Goal: Task Accomplishment & Management: Use online tool/utility

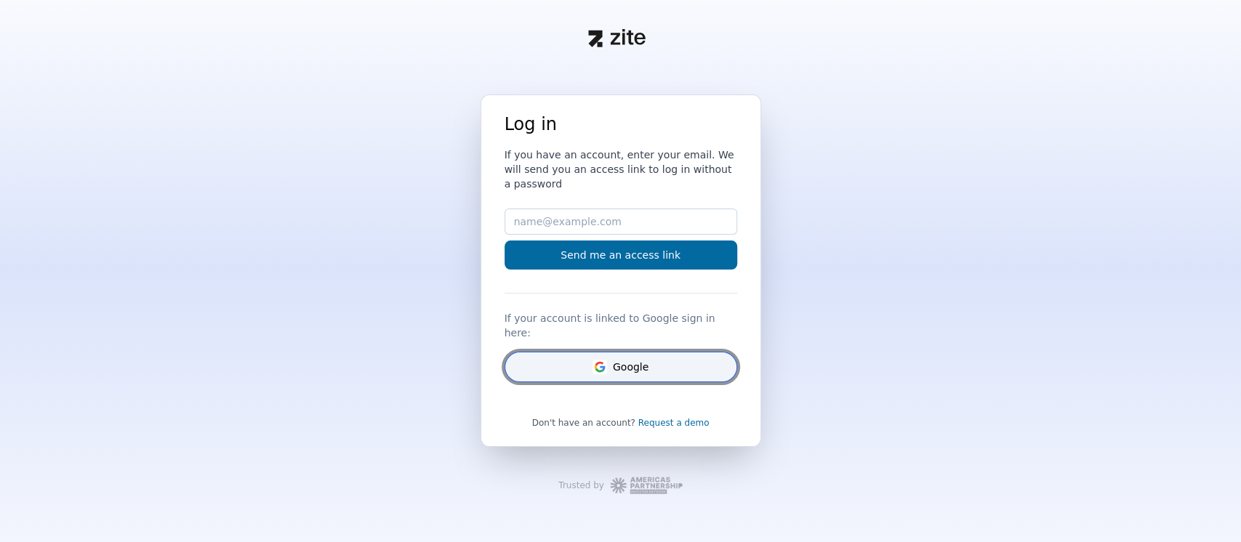
click at [645, 359] on button "Google" at bounding box center [620, 367] width 233 height 31
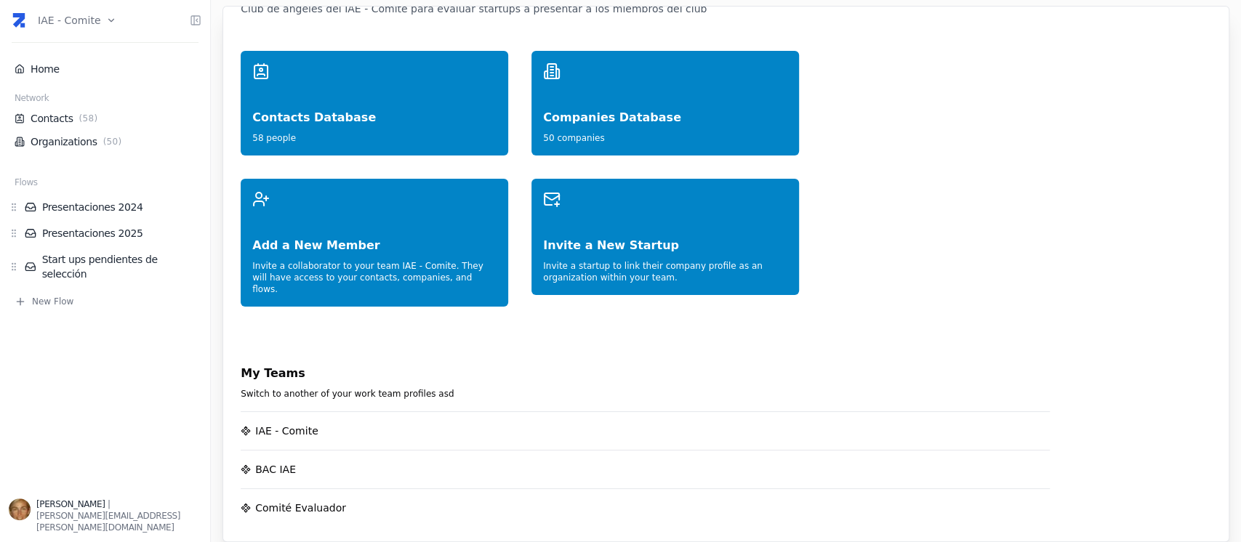
scroll to position [97, 0]
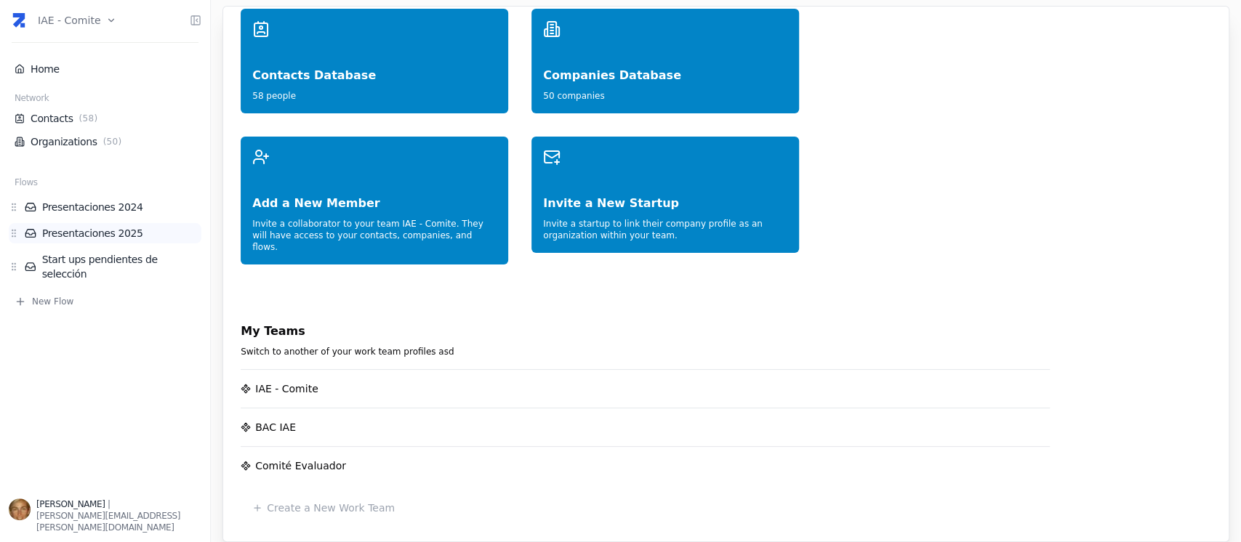
click at [113, 235] on link "Presentaciones 2025" at bounding box center [113, 233] width 177 height 15
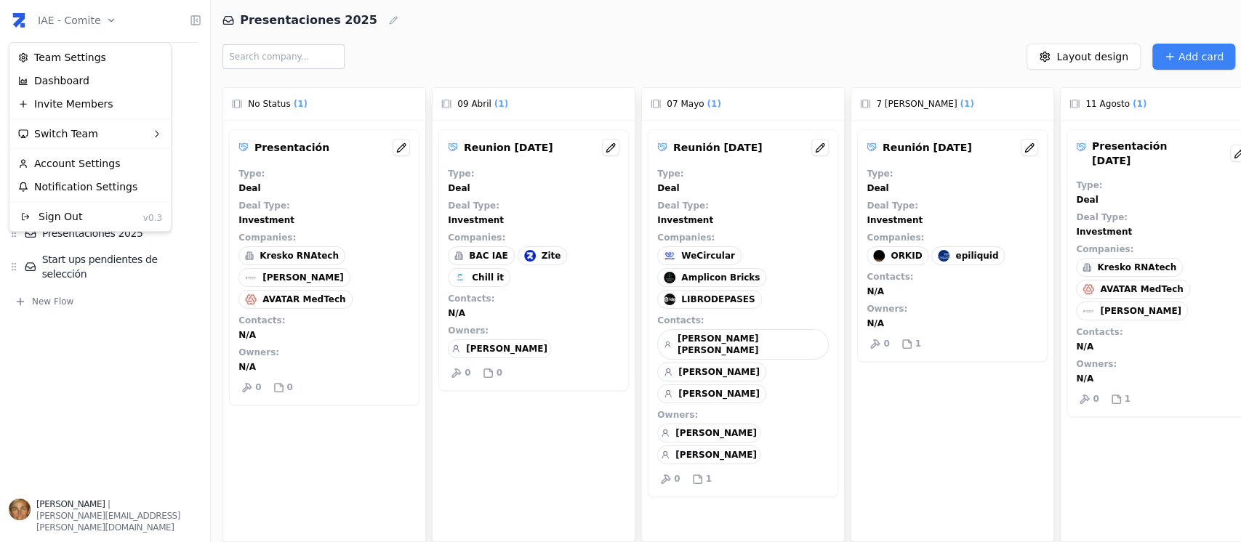
click at [108, 20] on html "IAE - Comite Home Network Contacts ( 58 ) Organizations ( 50 ) Flows Presentaci…" at bounding box center [620, 271] width 1241 height 542
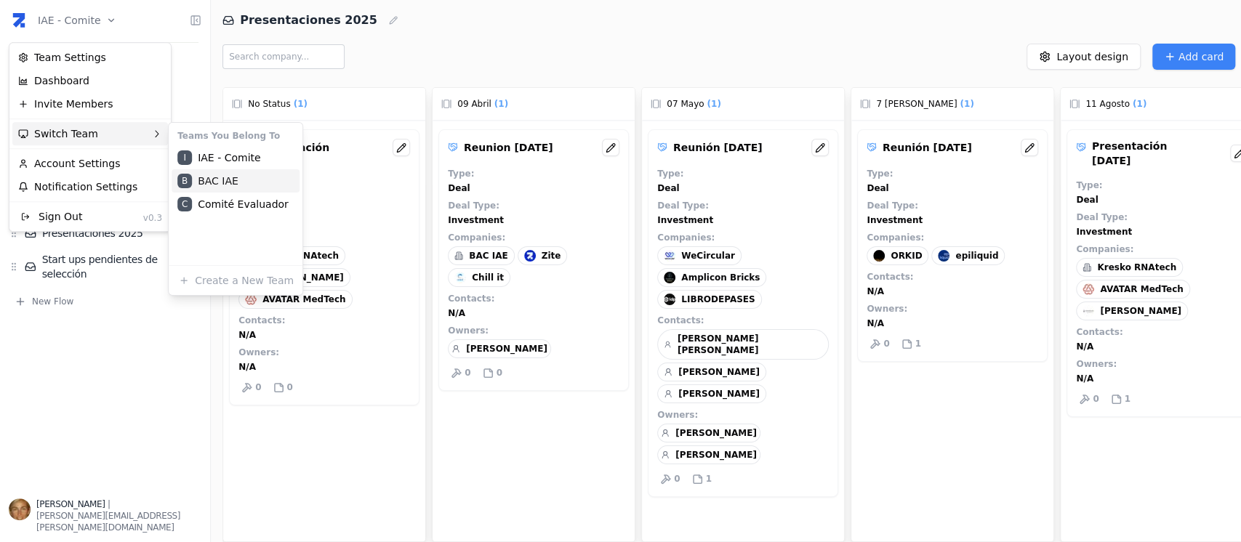
click at [232, 177] on div "B BAC IAE" at bounding box center [236, 180] width 128 height 23
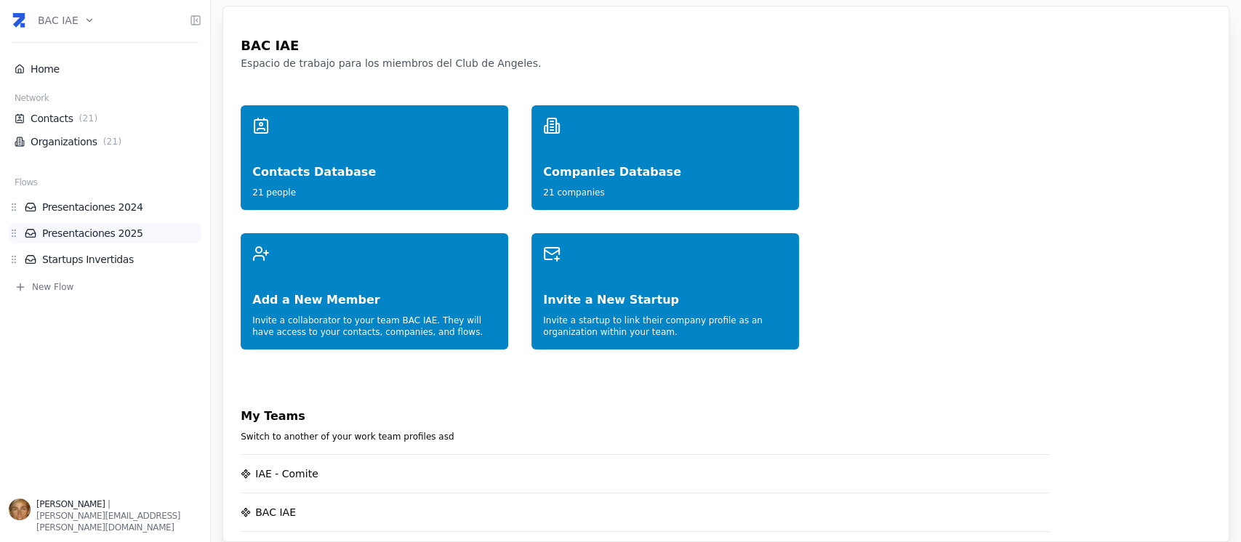
click at [124, 226] on link "Presentaciones 2025" at bounding box center [113, 233] width 177 height 15
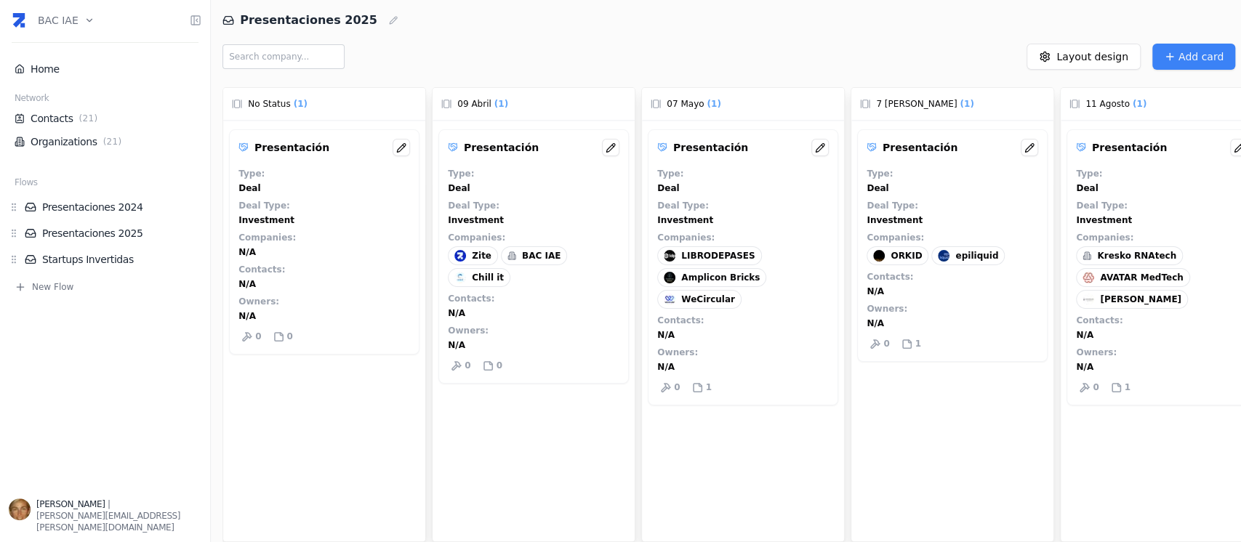
click at [962, 267] on div "Presentación Type : Deal Deal Type : Investment Companies : ORKID epiliquid Con…" at bounding box center [952, 245] width 190 height 233
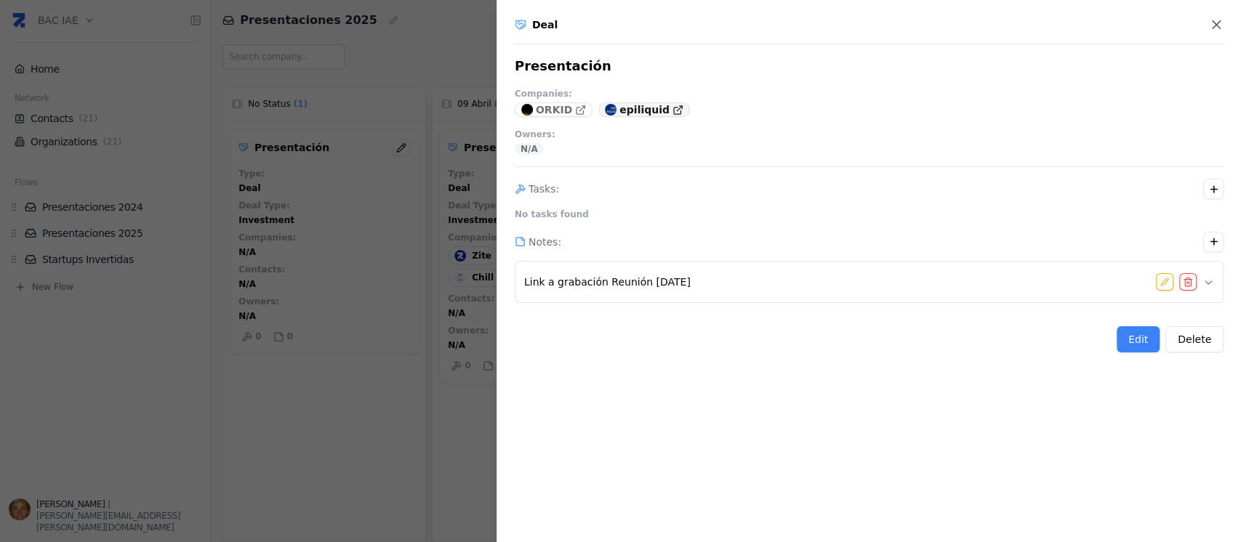
click at [653, 115] on link "epiliquid" at bounding box center [644, 109] width 92 height 15
click at [356, 191] on div at bounding box center [620, 271] width 1241 height 542
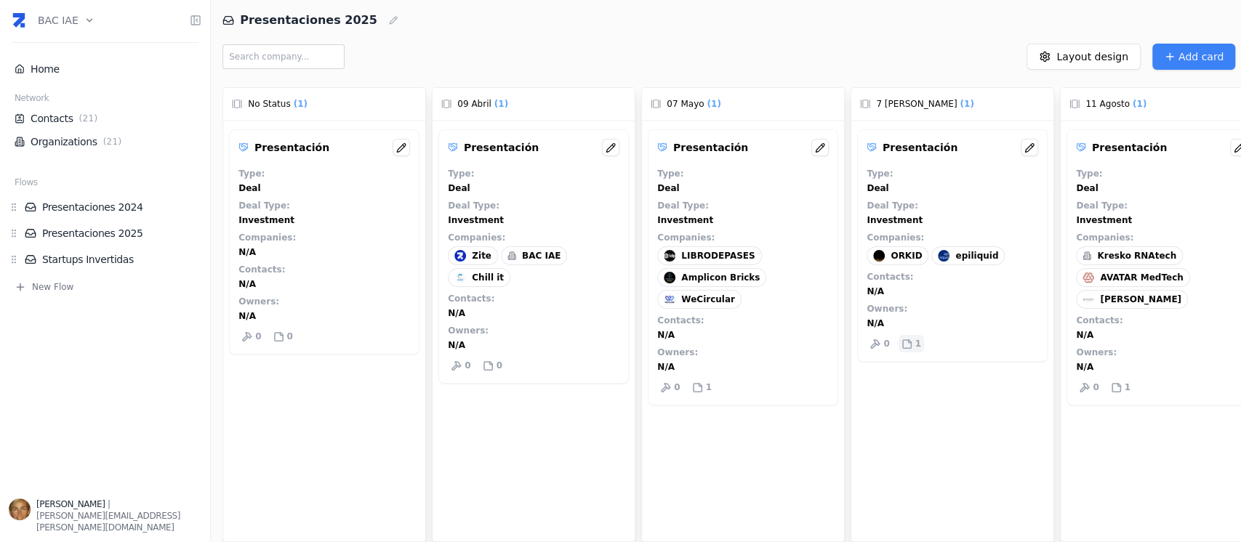
click at [907, 350] on div "1" at bounding box center [910, 343] width 25 height 17
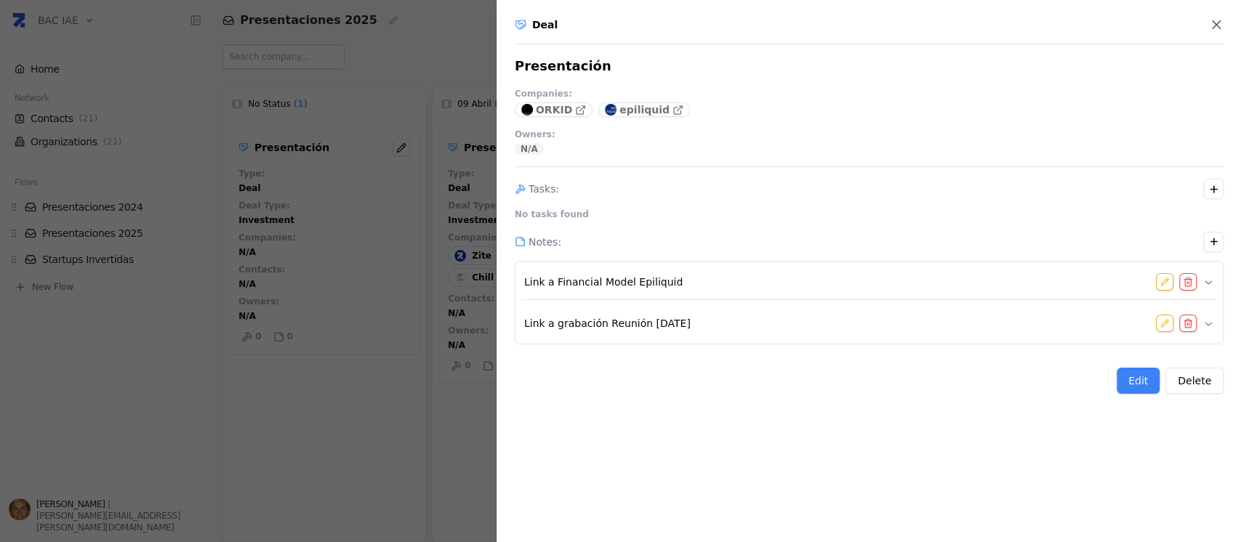
click at [121, 403] on div at bounding box center [620, 271] width 1241 height 542
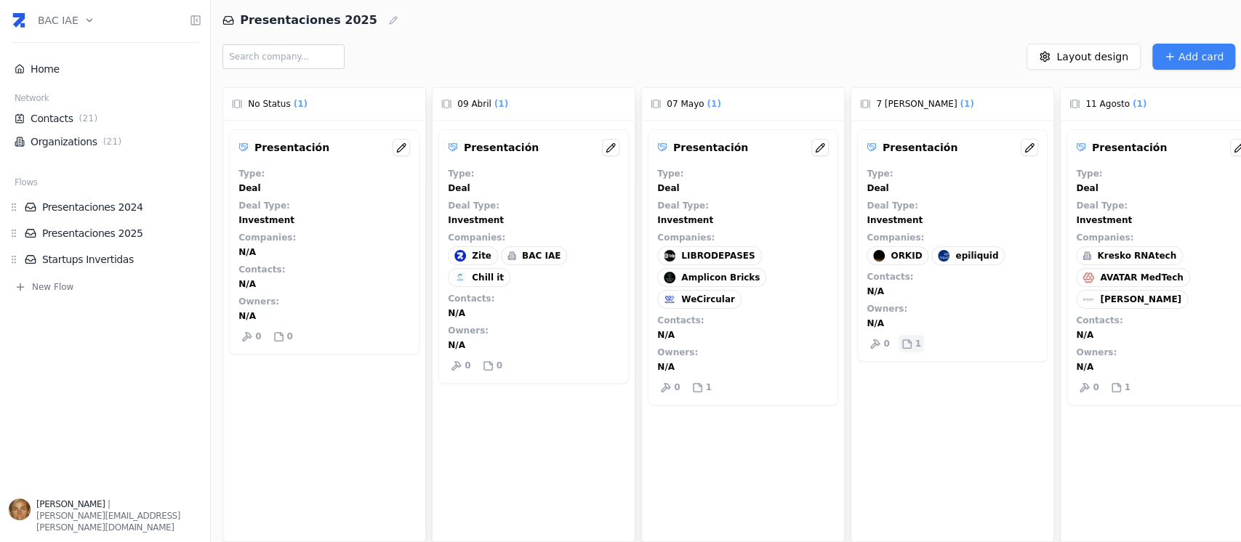
click at [915, 341] on p "1" at bounding box center [918, 344] width 6 height 12
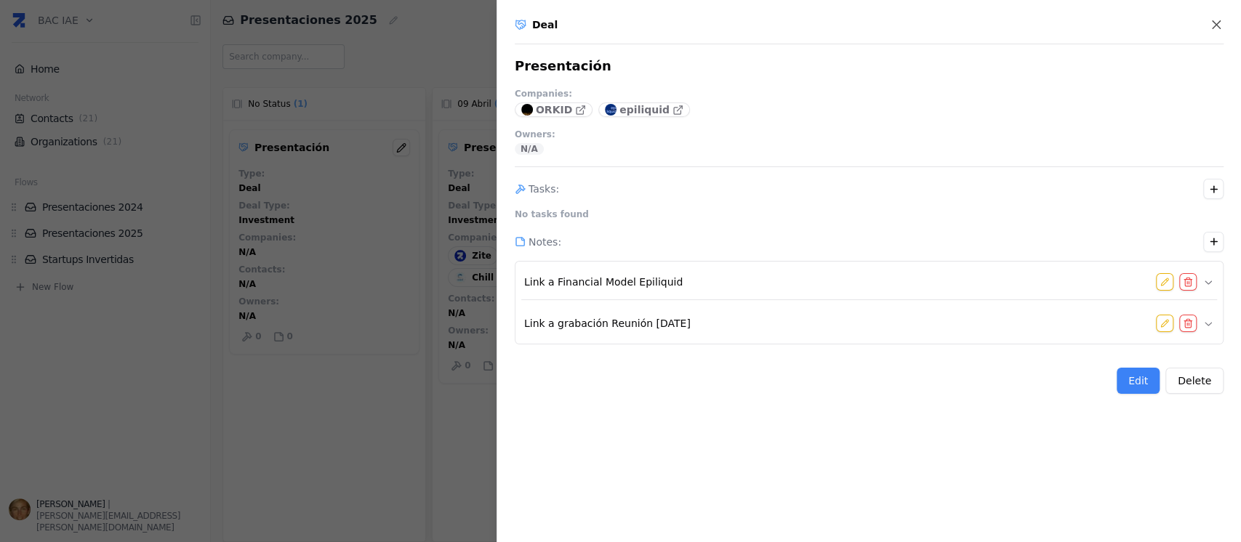
click at [631, 282] on span "Link a Financial Model Epiliquid" at bounding box center [603, 282] width 158 height 15
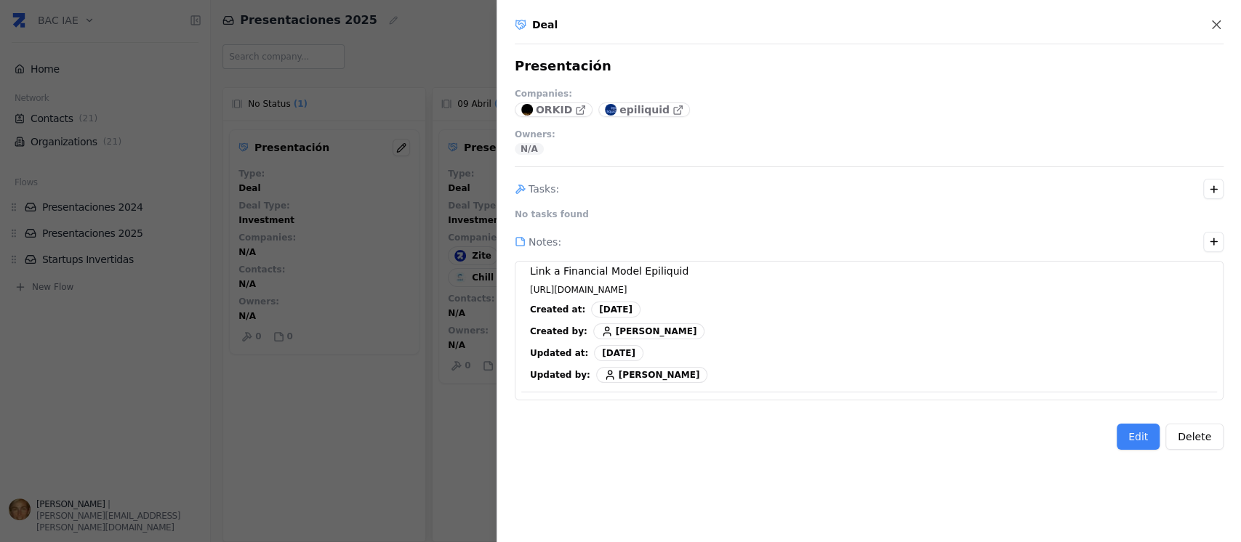
scroll to position [73, 0]
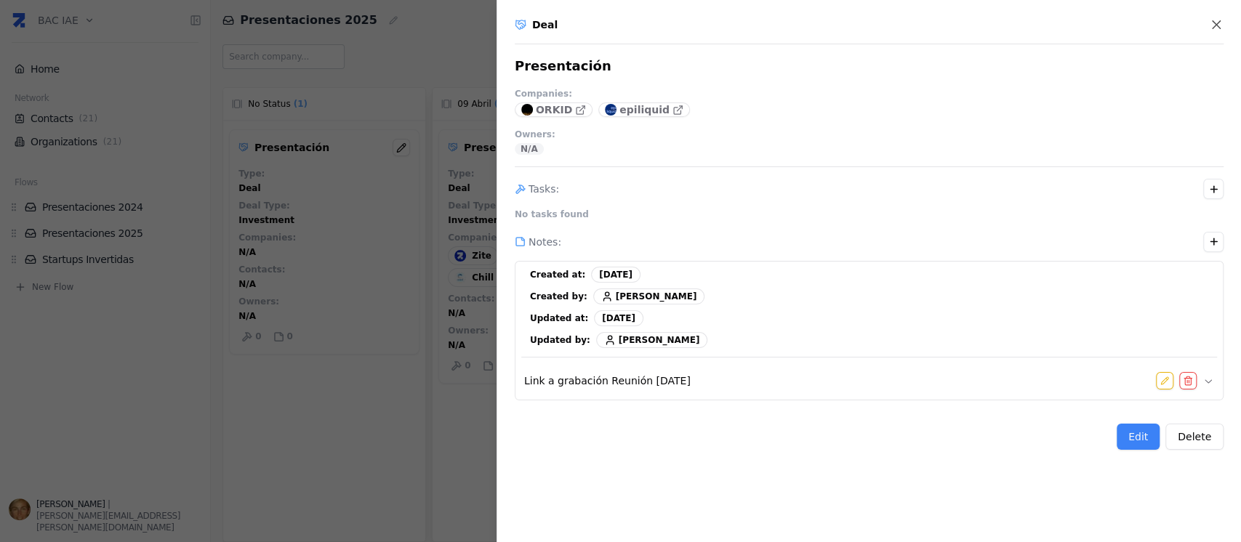
click at [1202, 379] on icon "button" at bounding box center [1208, 381] width 12 height 12
click at [977, 444] on div "Edit Delete" at bounding box center [869, 437] width 709 height 26
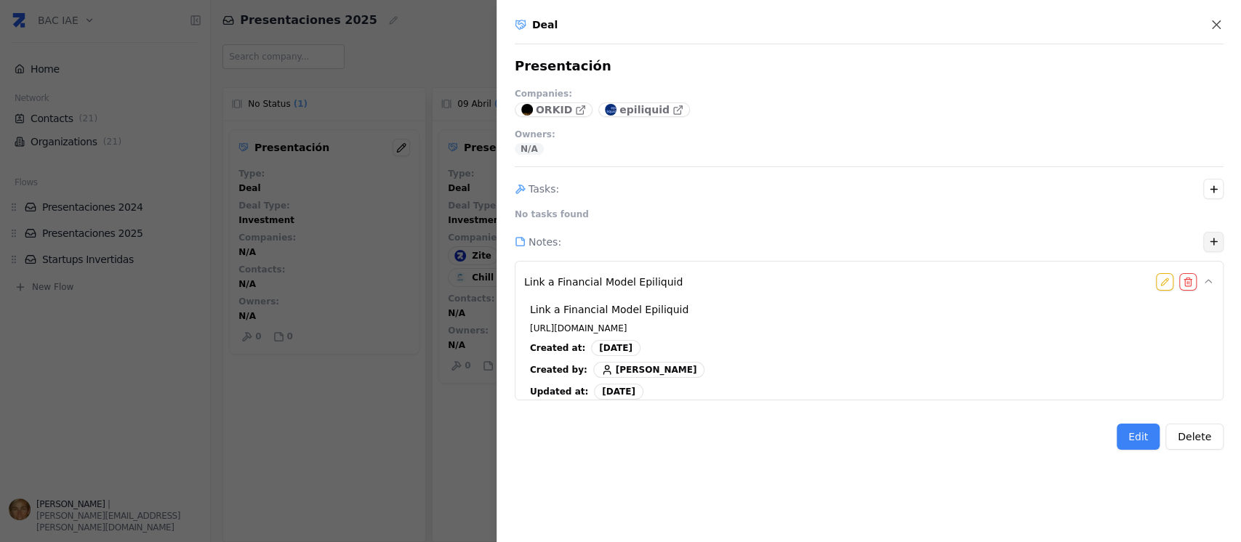
click at [1208, 236] on icon "button" at bounding box center [1213, 241] width 11 height 11
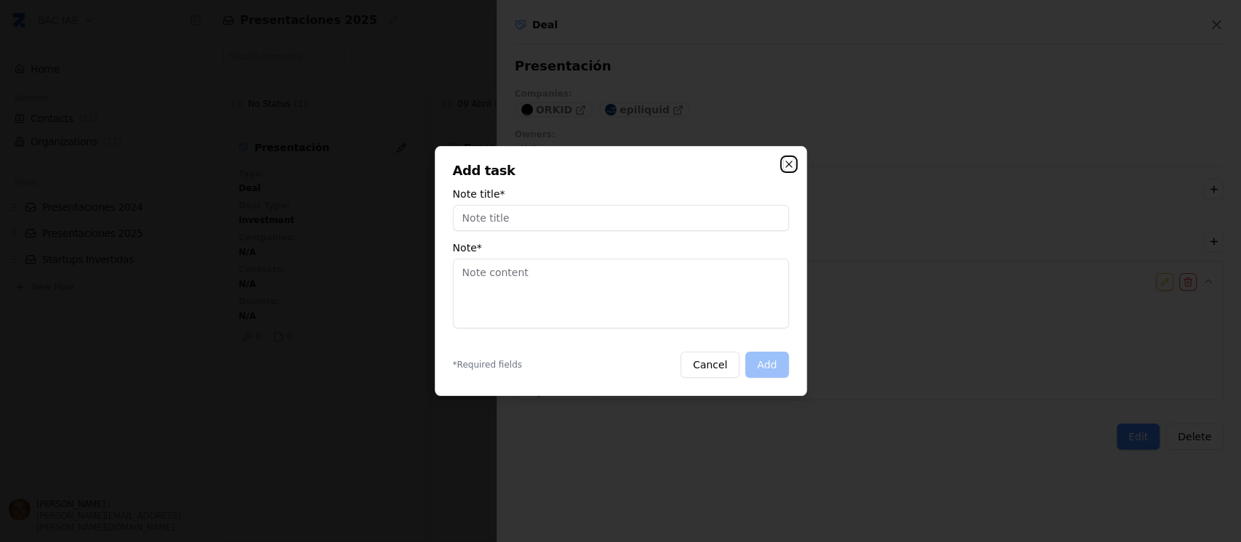
click at [786, 158] on icon "button" at bounding box center [789, 164] width 12 height 12
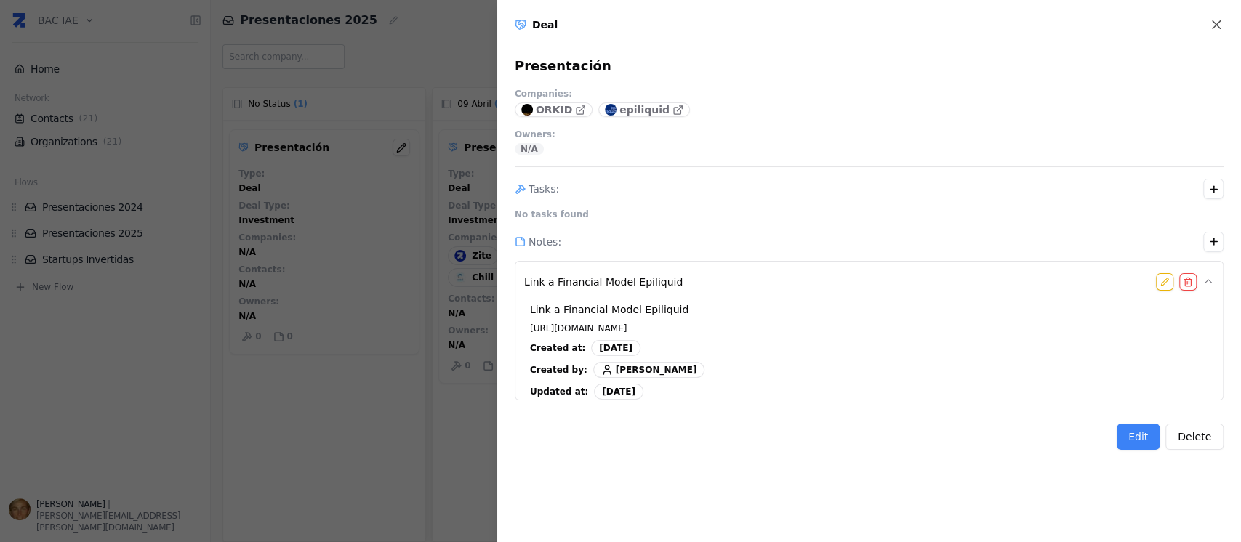
click at [827, 166] on div "Tasks : No tasks found" at bounding box center [869, 193] width 709 height 54
click at [414, 82] on div at bounding box center [620, 271] width 1241 height 542
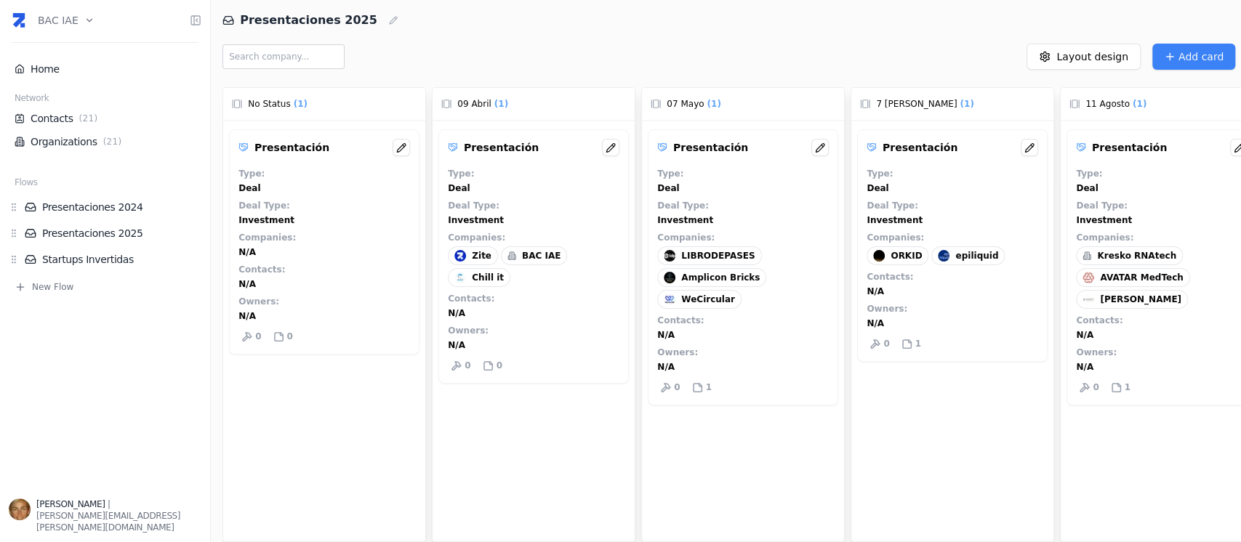
click at [930, 475] on div "Presentación Type : Deal Deal Type : Investment Companies : ORKID epiliquid Con…" at bounding box center [952, 348] width 202 height 454
click at [902, 349] on div "1" at bounding box center [910, 343] width 25 height 17
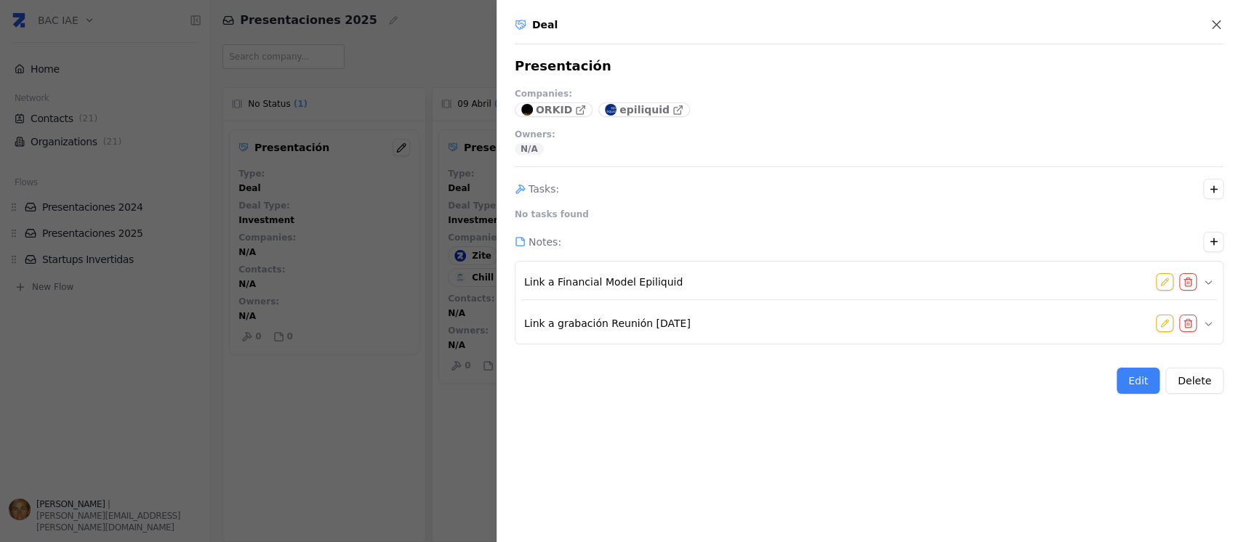
click at [596, 494] on div "Deal Presentación Companies : ORKID epiliquid Owners : N/A Tasks : No tasks fou…" at bounding box center [868, 271] width 744 height 542
click at [334, 443] on div at bounding box center [620, 271] width 1241 height 542
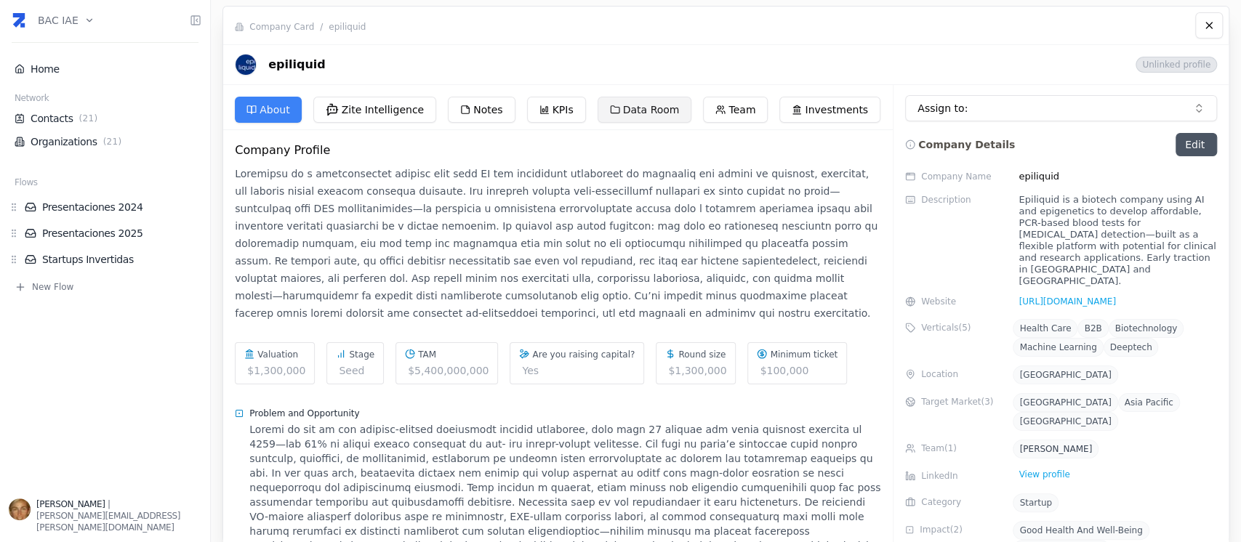
click at [617, 115] on button "Data Room" at bounding box center [645, 110] width 94 height 26
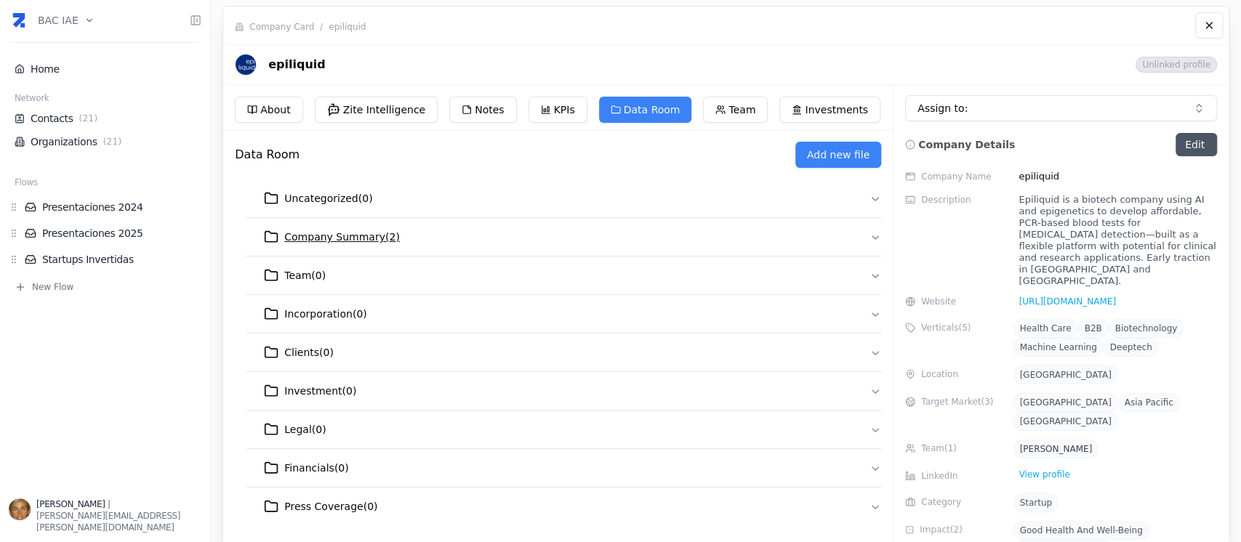
click at [523, 235] on button "Company Summary ( 2 )" at bounding box center [563, 237] width 635 height 38
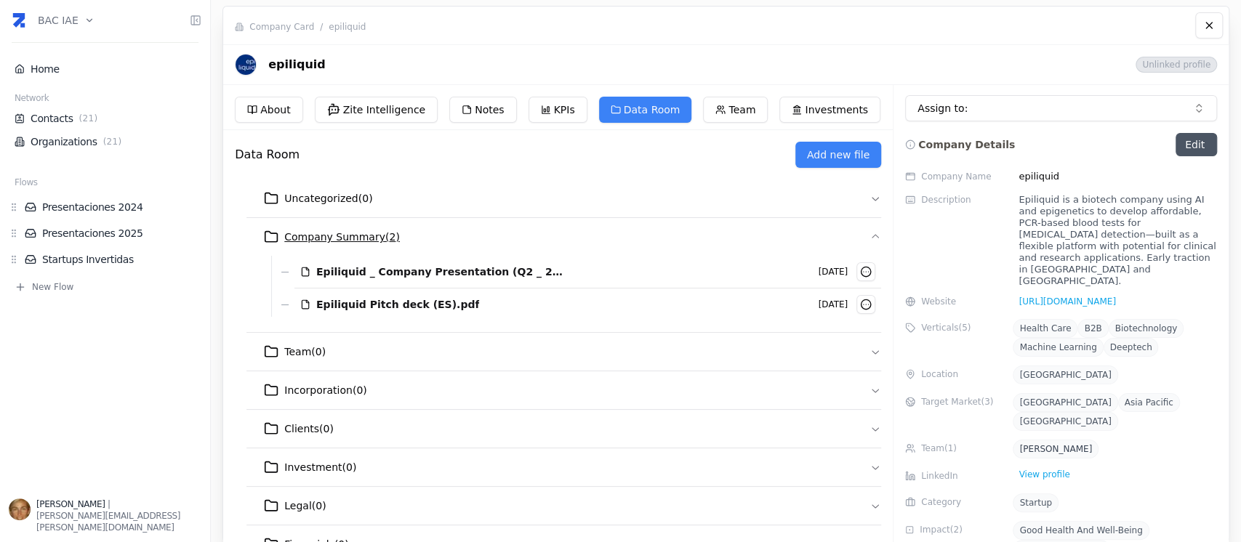
scroll to position [86, 0]
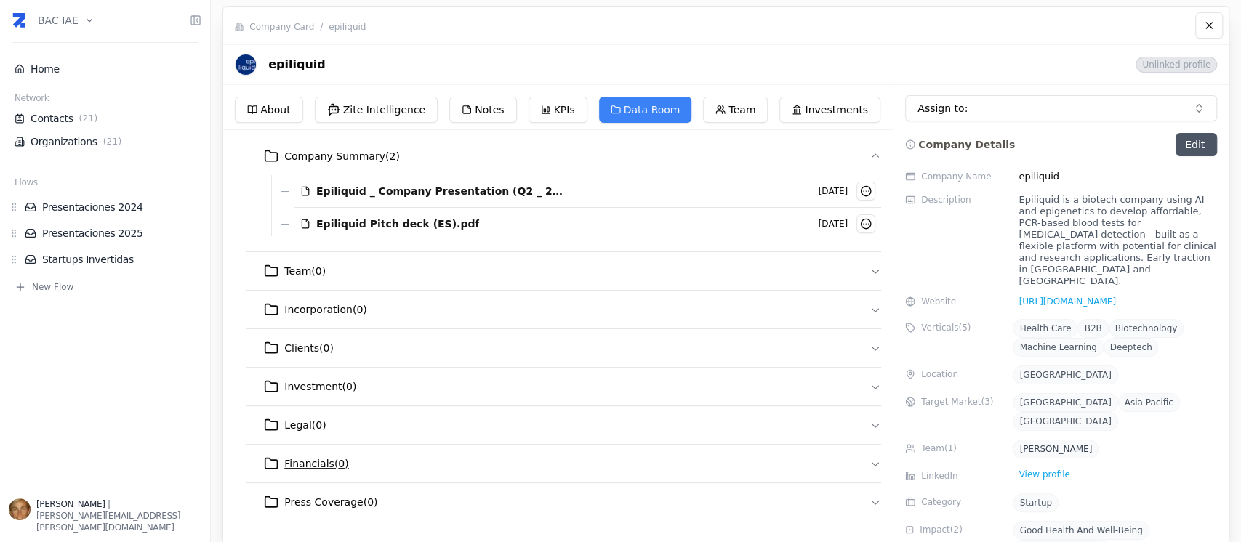
click at [302, 464] on span "Financials ( 0 )" at bounding box center [316, 463] width 64 height 15
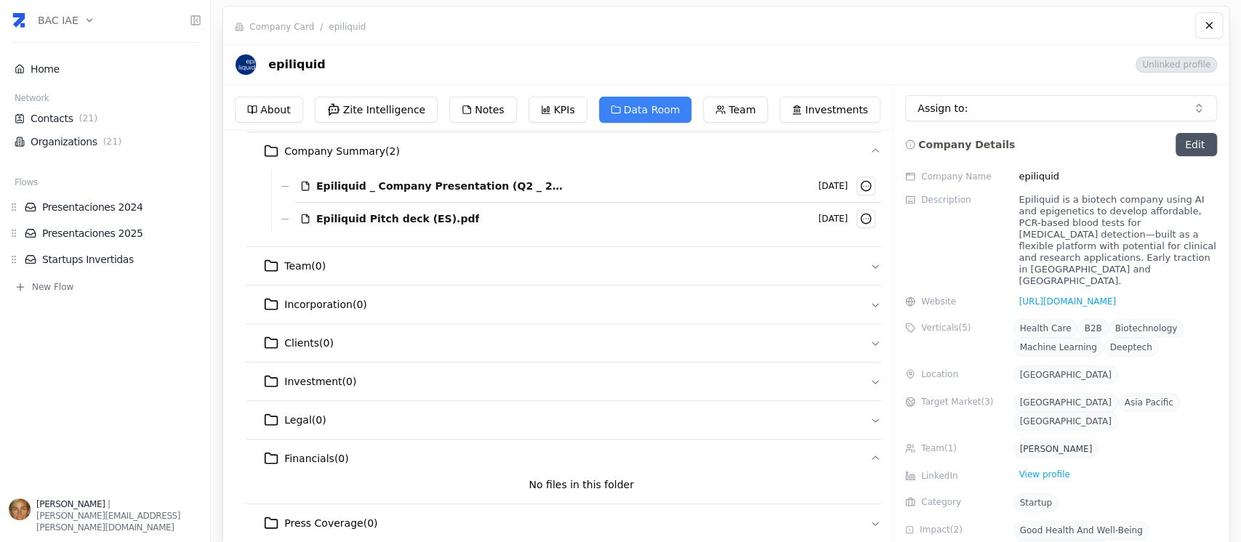
click at [701, 480] on div "No files in this folder" at bounding box center [581, 485] width 600 height 15
click at [602, 481] on h3 "No files in this folder" at bounding box center [580, 485] width 105 height 15
drag, startPoint x: 737, startPoint y: 479, endPoint x: 639, endPoint y: 480, distance: 98.1
click at [639, 480] on div "No files in this folder" at bounding box center [581, 485] width 600 height 15
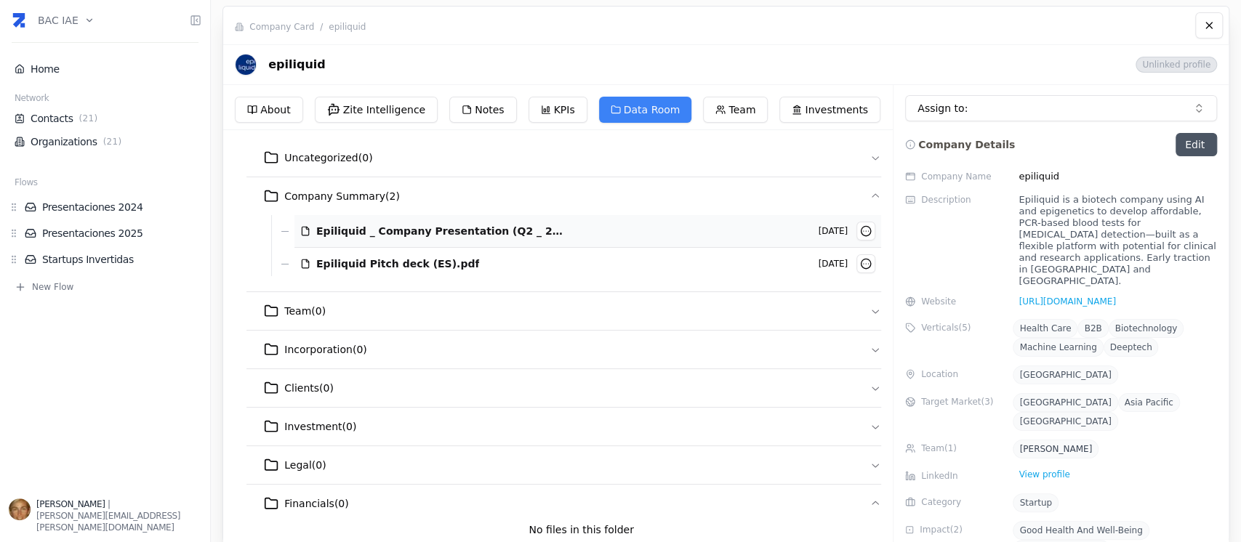
scroll to position [0, 0]
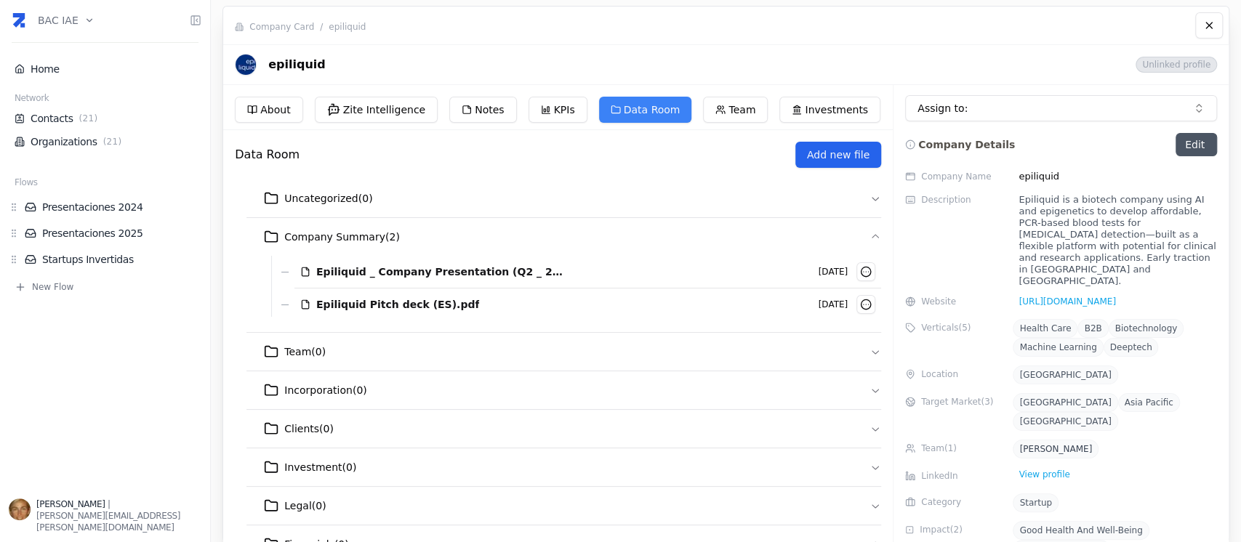
click at [861, 152] on button "Add new file" at bounding box center [838, 155] width 86 height 26
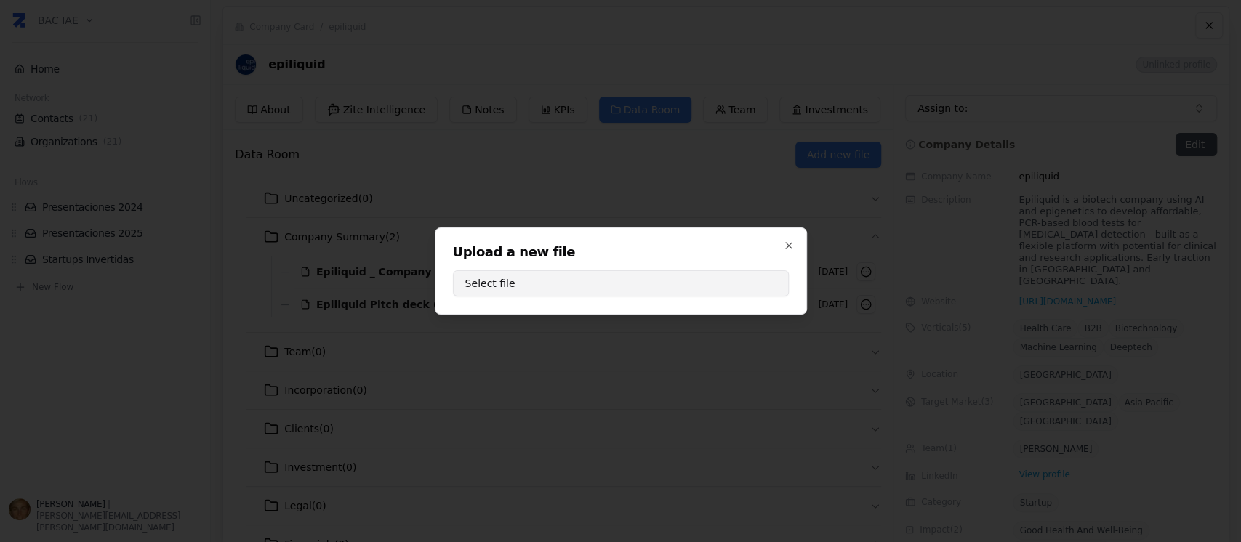
click at [653, 283] on button "Select file" at bounding box center [621, 283] width 336 height 26
click at [784, 249] on icon "button" at bounding box center [789, 246] width 12 height 12
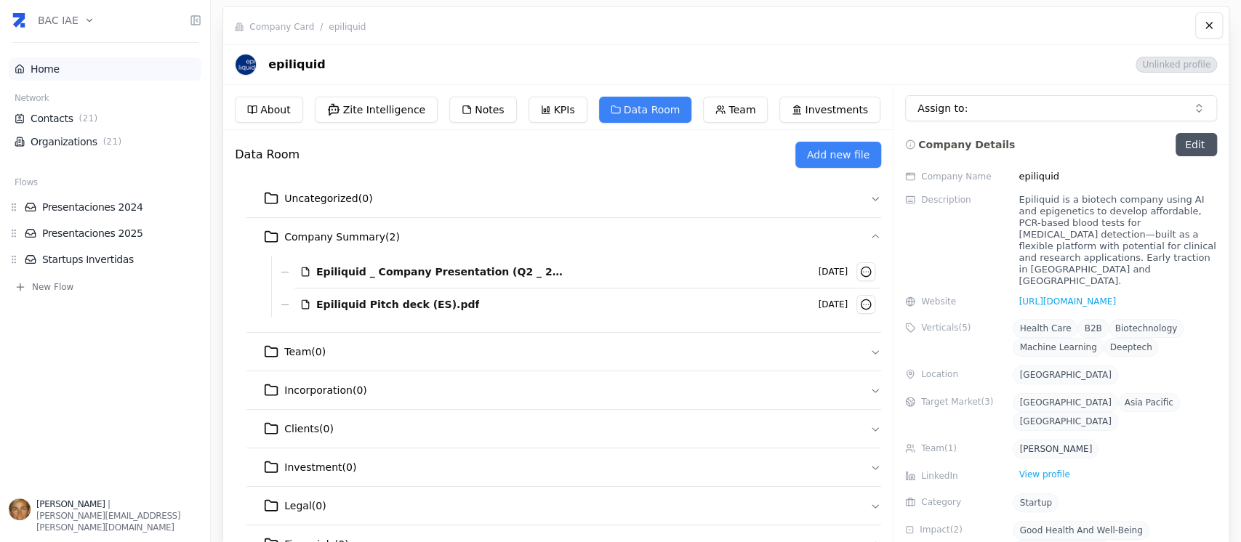
click at [151, 65] on link "Home" at bounding box center [105, 69] width 181 height 15
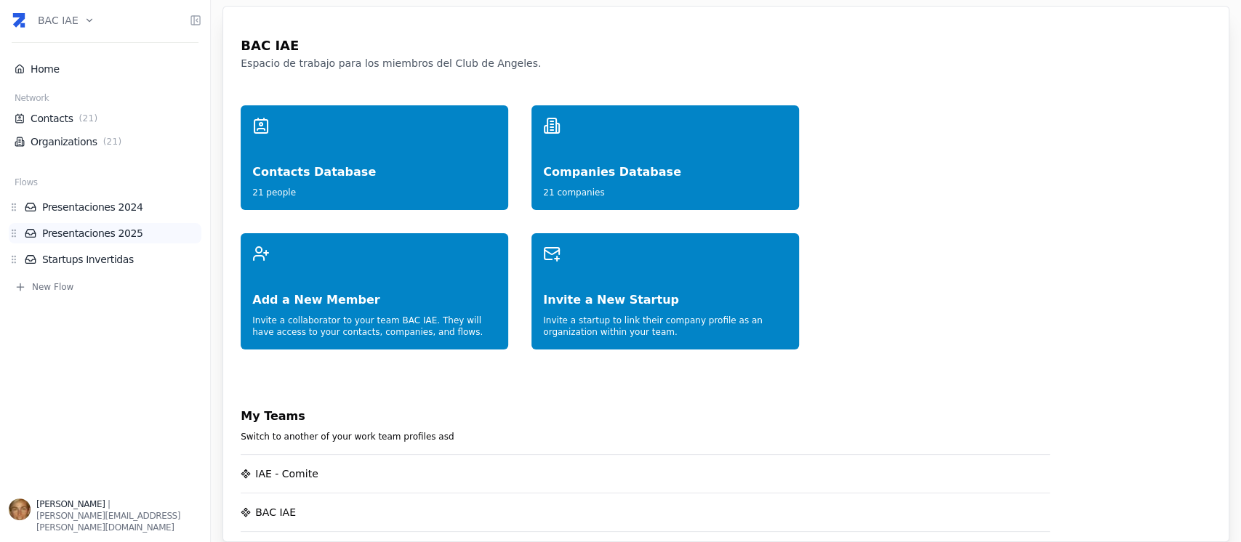
click at [101, 231] on link "Presentaciones 2025" at bounding box center [113, 233] width 177 height 15
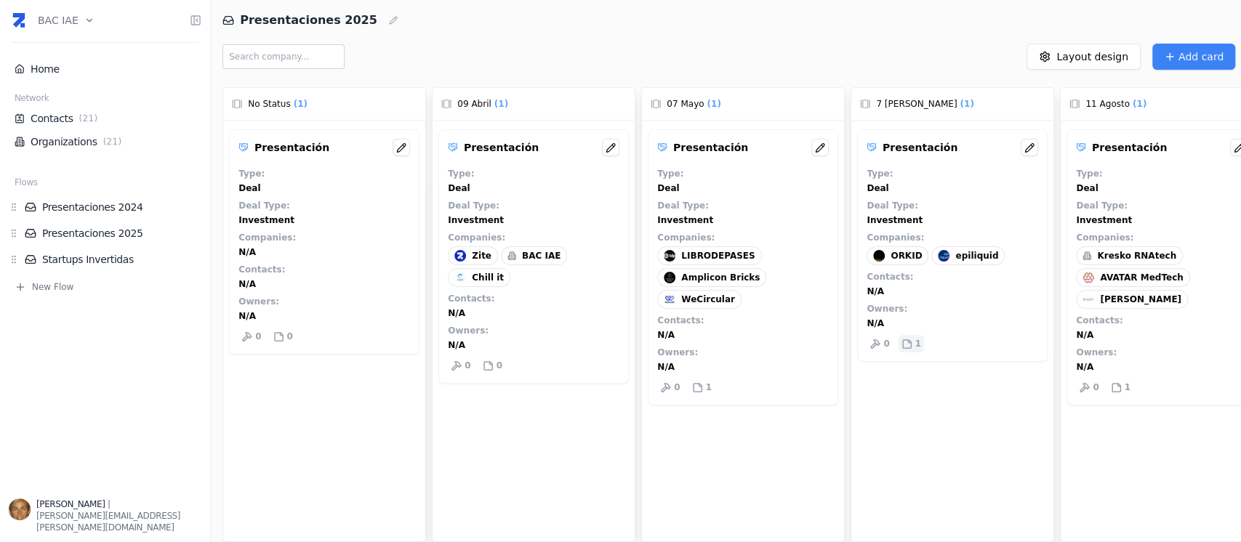
click at [904, 347] on icon at bounding box center [906, 343] width 8 height 8
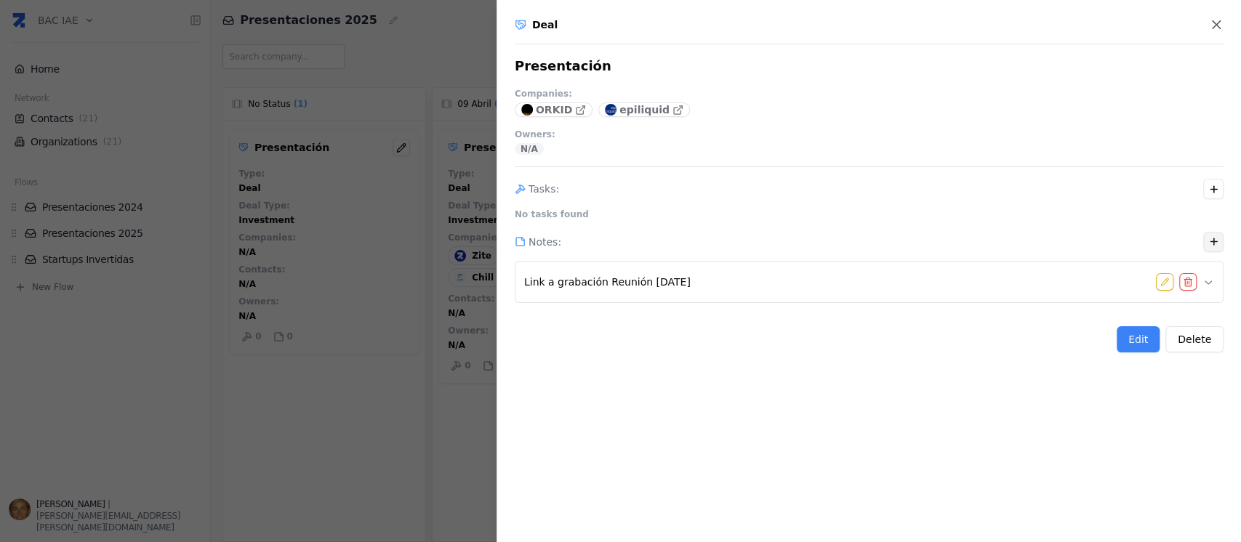
click at [1211, 244] on icon "button" at bounding box center [1213, 241] width 11 height 11
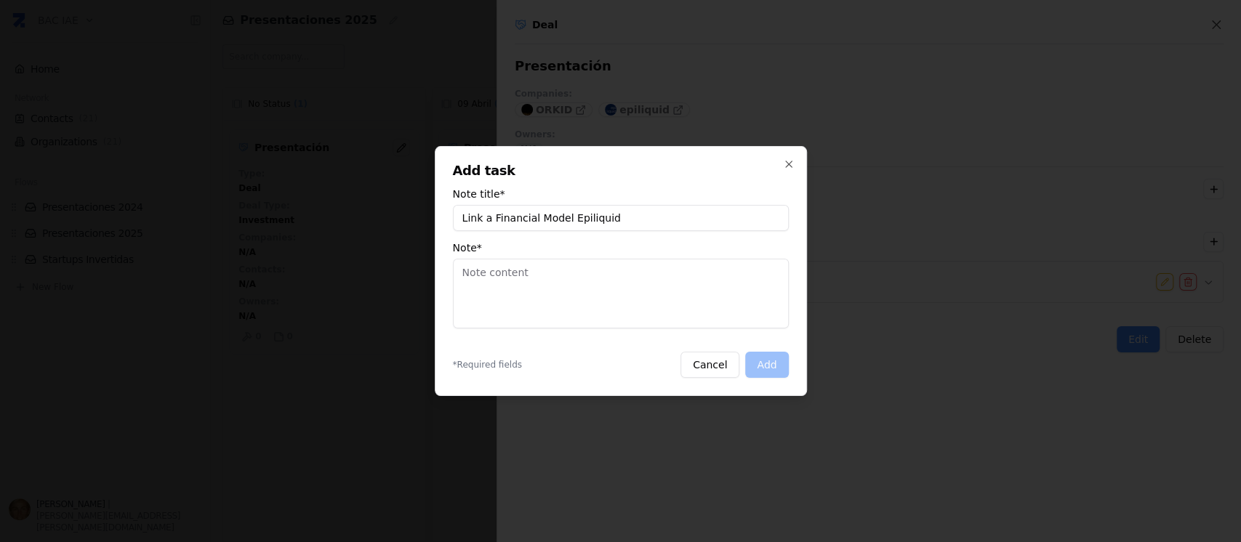
type input "Link a Financial Model Epiliquid"
click at [643, 270] on textarea "Note *" at bounding box center [621, 294] width 336 height 70
paste textarea "https://docs.google.com/spreadsheets/d/1un9pPtCSgWXDnqi_dve5IwB3tIh1Hq6WoFcRYKR…"
type textarea "https://docs.google.com/spreadsheets/d/1un9pPtCSgWXDnqi_dve5IwB3tIh1Hq6WoFcRYKR…"
click at [768, 363] on button "Add" at bounding box center [766, 365] width 43 height 26
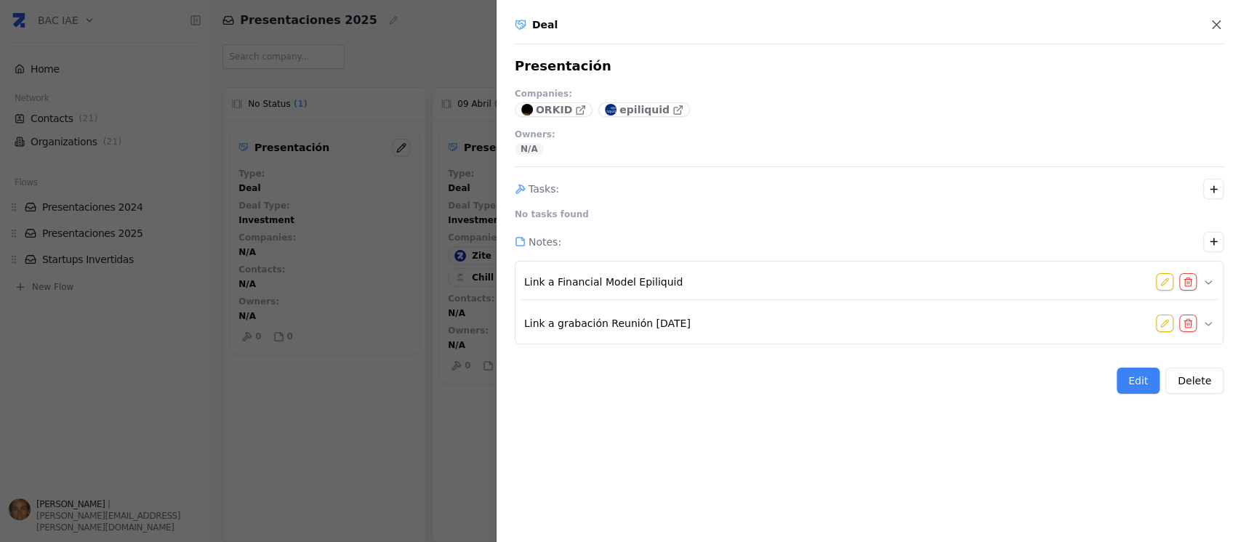
drag, startPoint x: 661, startPoint y: 281, endPoint x: 652, endPoint y: 345, distance: 64.6
click at [652, 345] on div "Deal Presentación Companies : ORKID epiliquid Owners : N/A Tasks : No tasks fou…" at bounding box center [868, 271] width 744 height 542
click at [1205, 279] on icon "button" at bounding box center [1208, 282] width 12 height 12
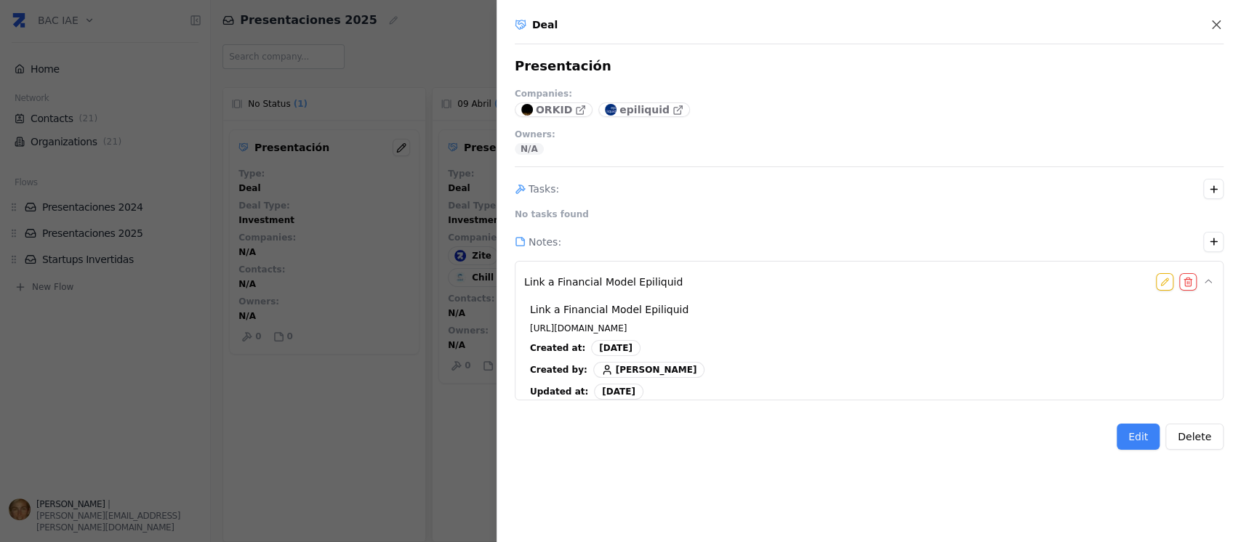
click at [1067, 475] on div "Deal Presentación Companies : ORKID epiliquid Owners : N/A Tasks : No tasks fou…" at bounding box center [868, 271] width 744 height 542
click at [1146, 444] on button "Edit" at bounding box center [1137, 437] width 43 height 26
click at [989, 190] on div "Tasks :" at bounding box center [869, 192] width 709 height 27
click at [713, 212] on div "Tasks : No tasks found" at bounding box center [869, 193] width 709 height 54
click at [704, 215] on div "Tasks : No tasks found" at bounding box center [869, 193] width 709 height 54
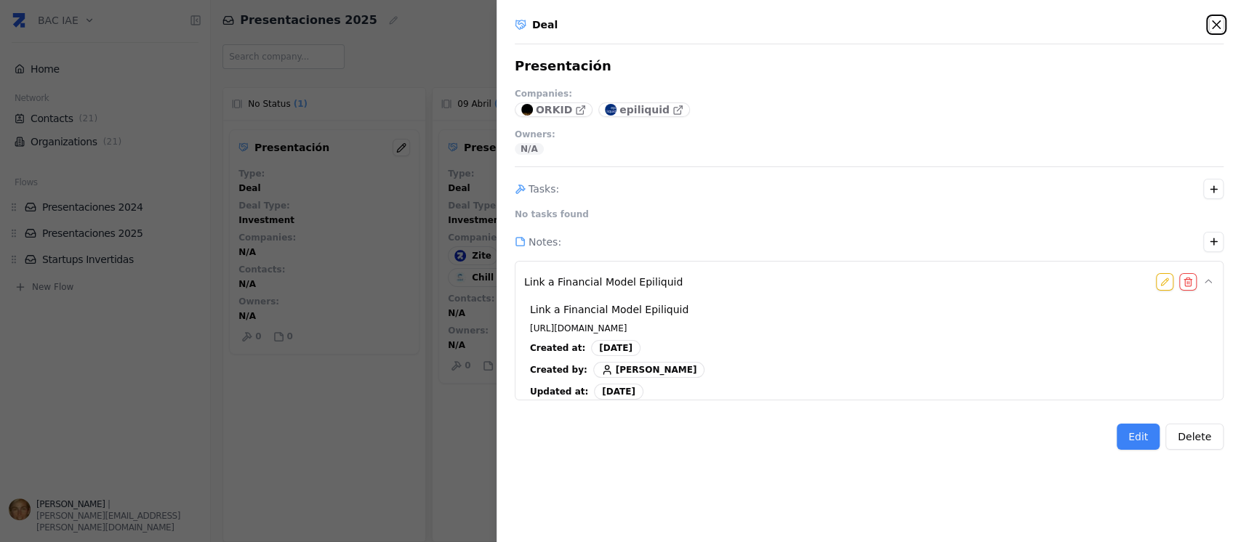
click at [1218, 26] on icon "button" at bounding box center [1216, 24] width 15 height 15
